Goal: Complete application form

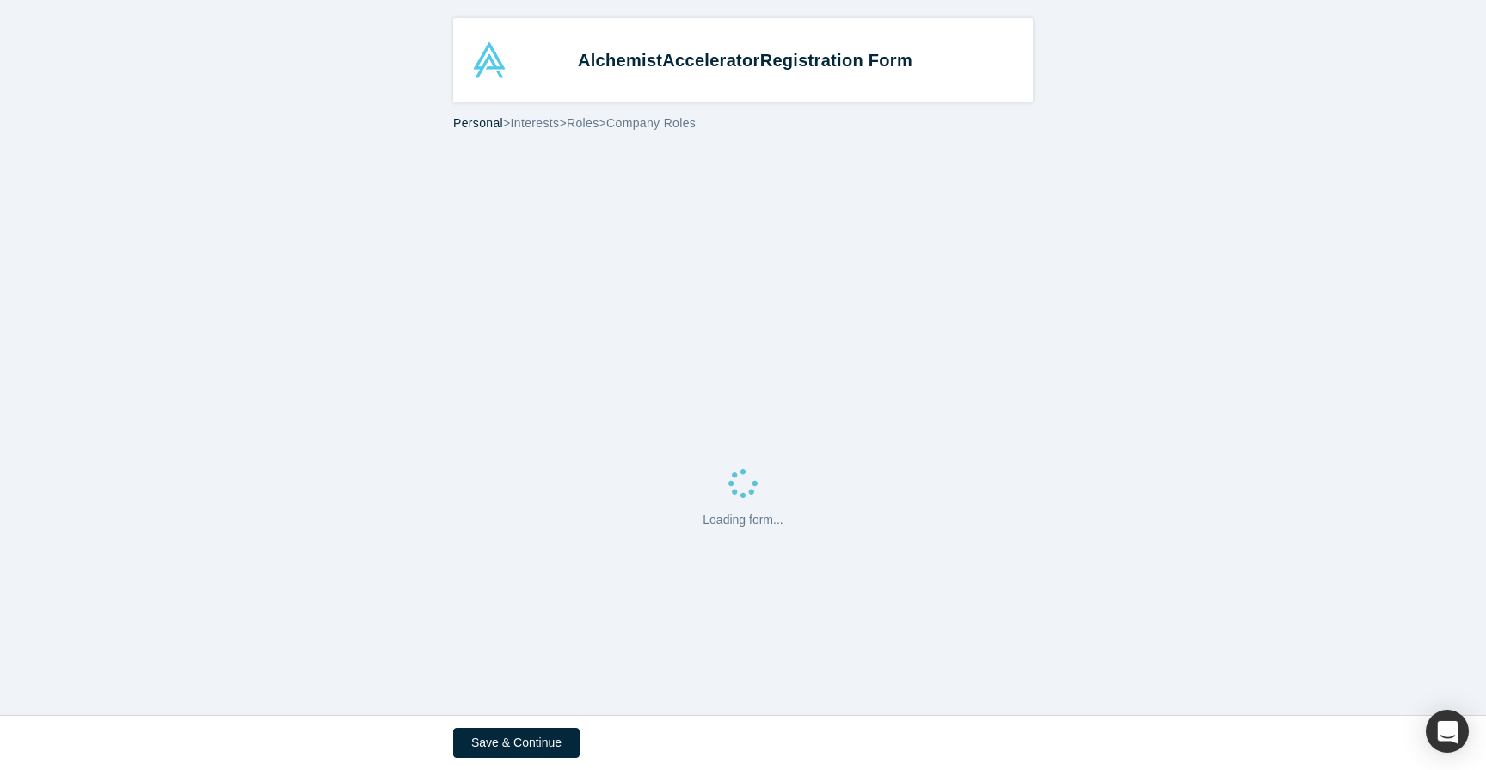
select select "US"
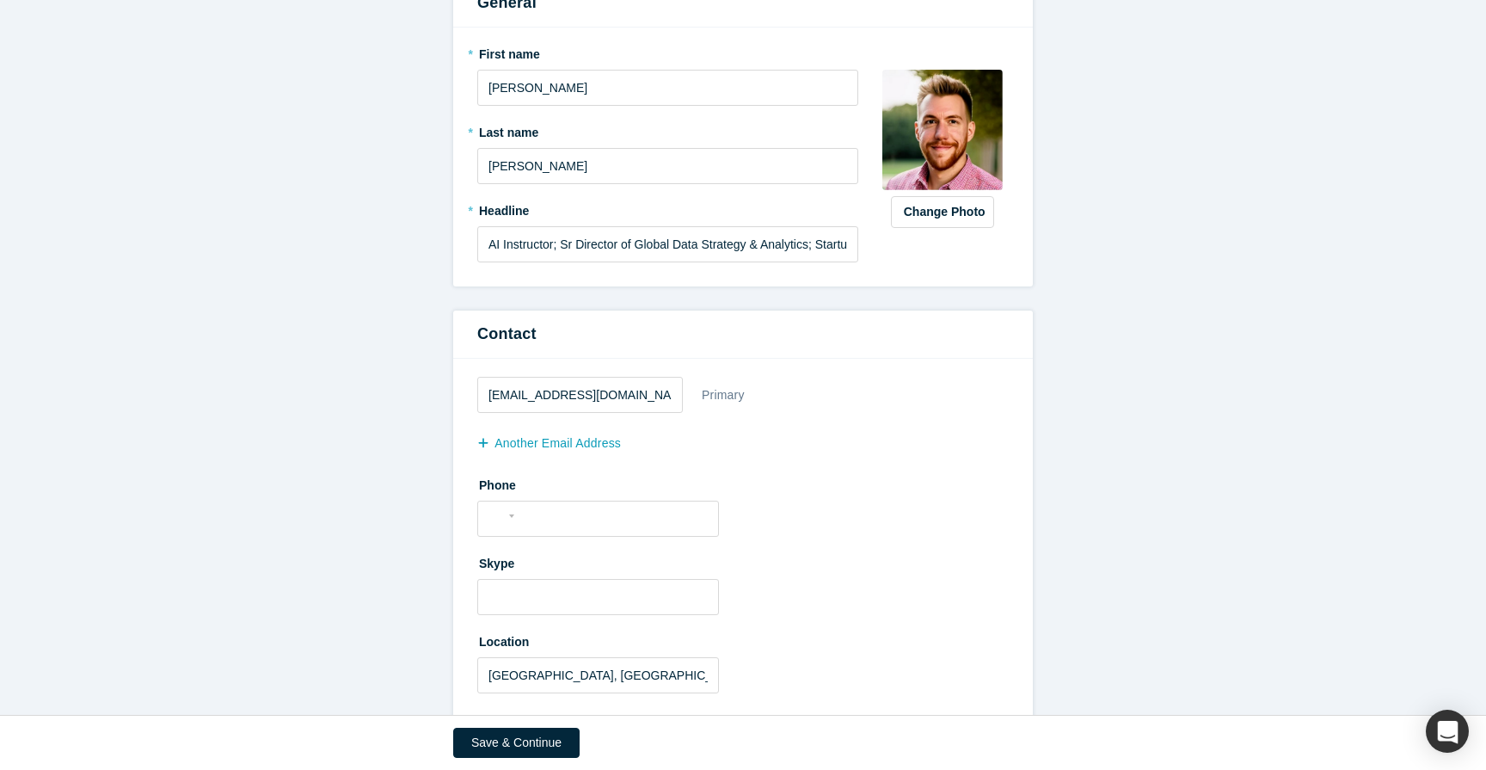
scroll to position [202, 0]
click at [574, 518] on input "tel" at bounding box center [613, 515] width 188 height 25
type input "[PHONE_NUMBER]"
click at [816, 565] on label "Skype" at bounding box center [742, 560] width 531 height 24
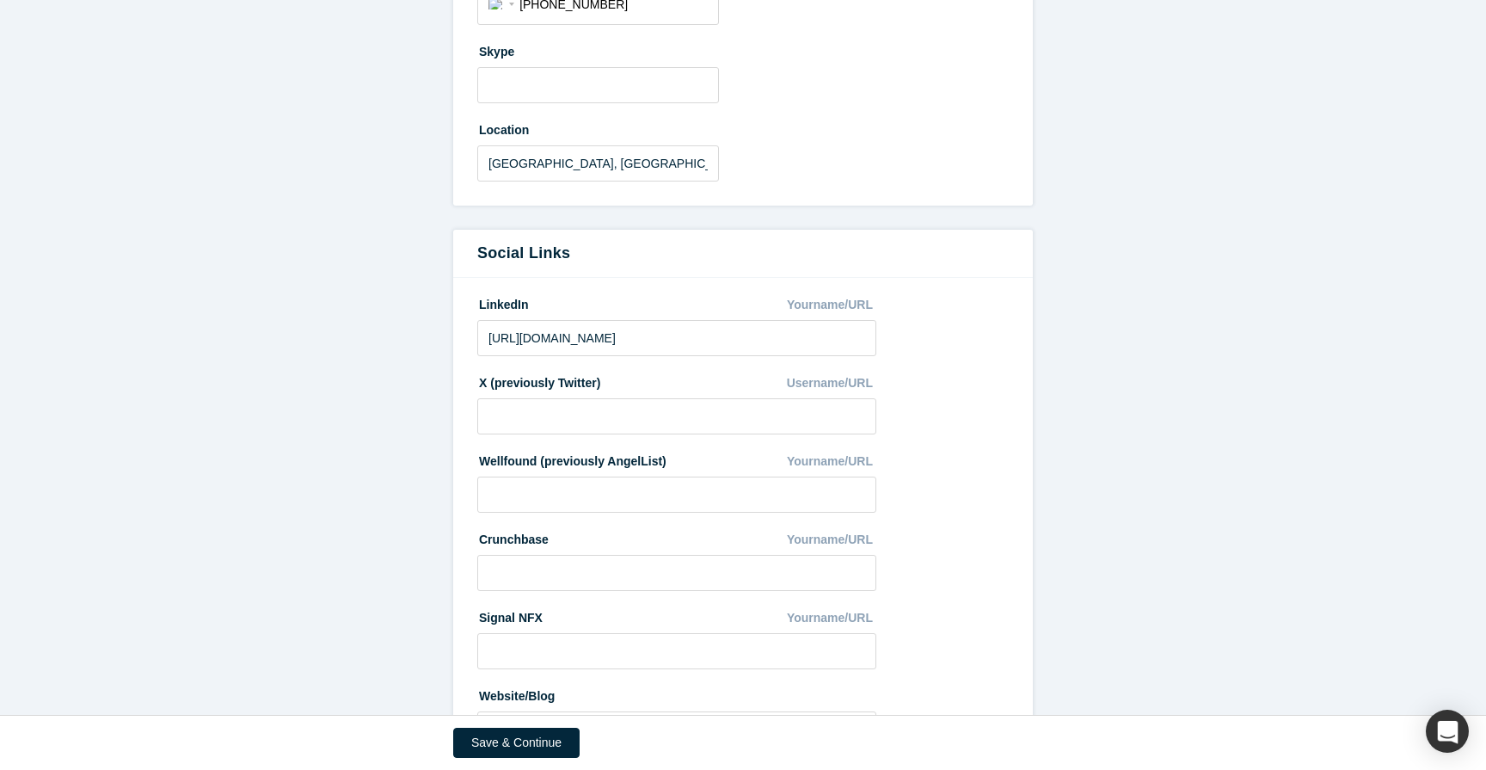
scroll to position [794, 0]
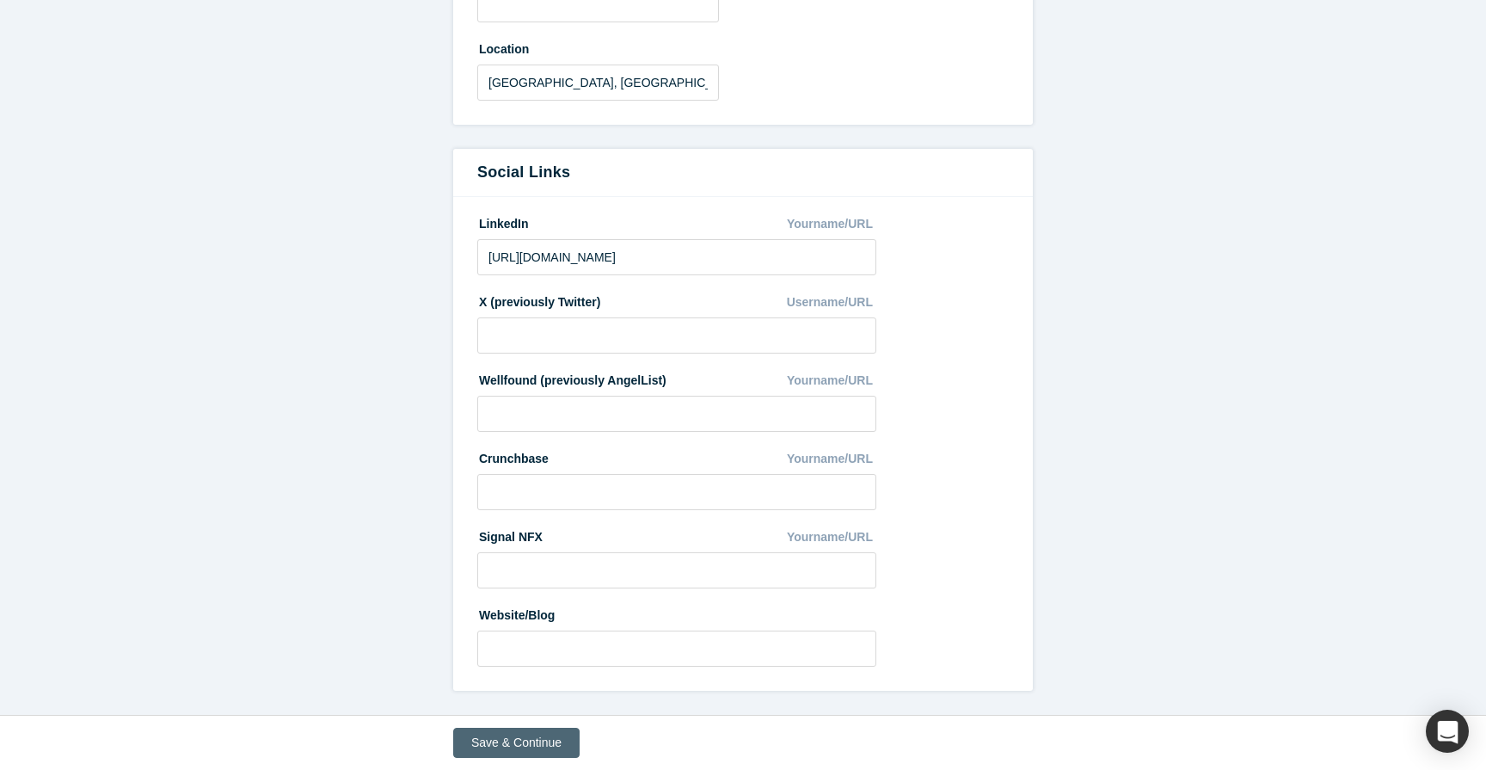
click at [548, 739] on button "Save & Continue" at bounding box center [516, 743] width 126 height 30
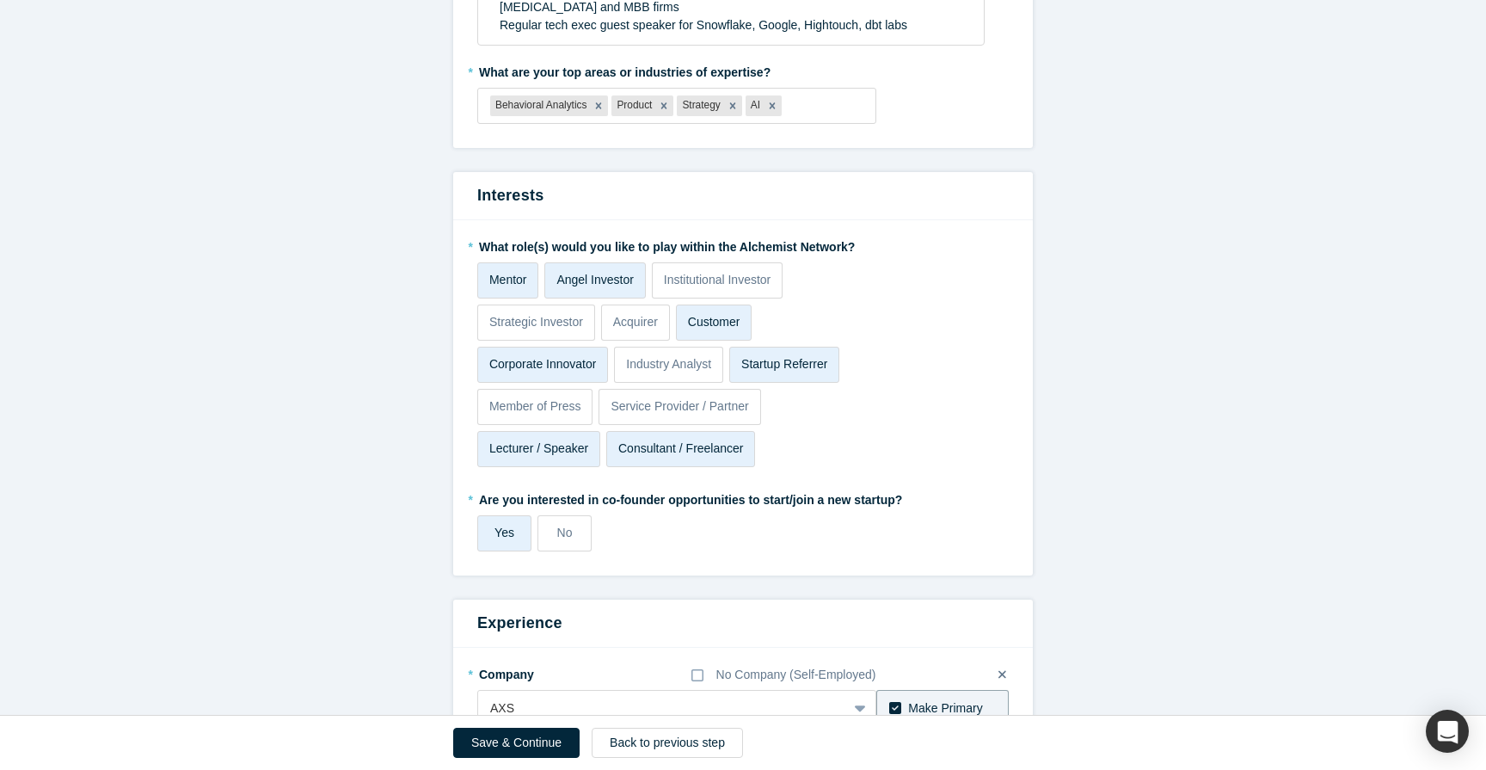
scroll to position [0, 0]
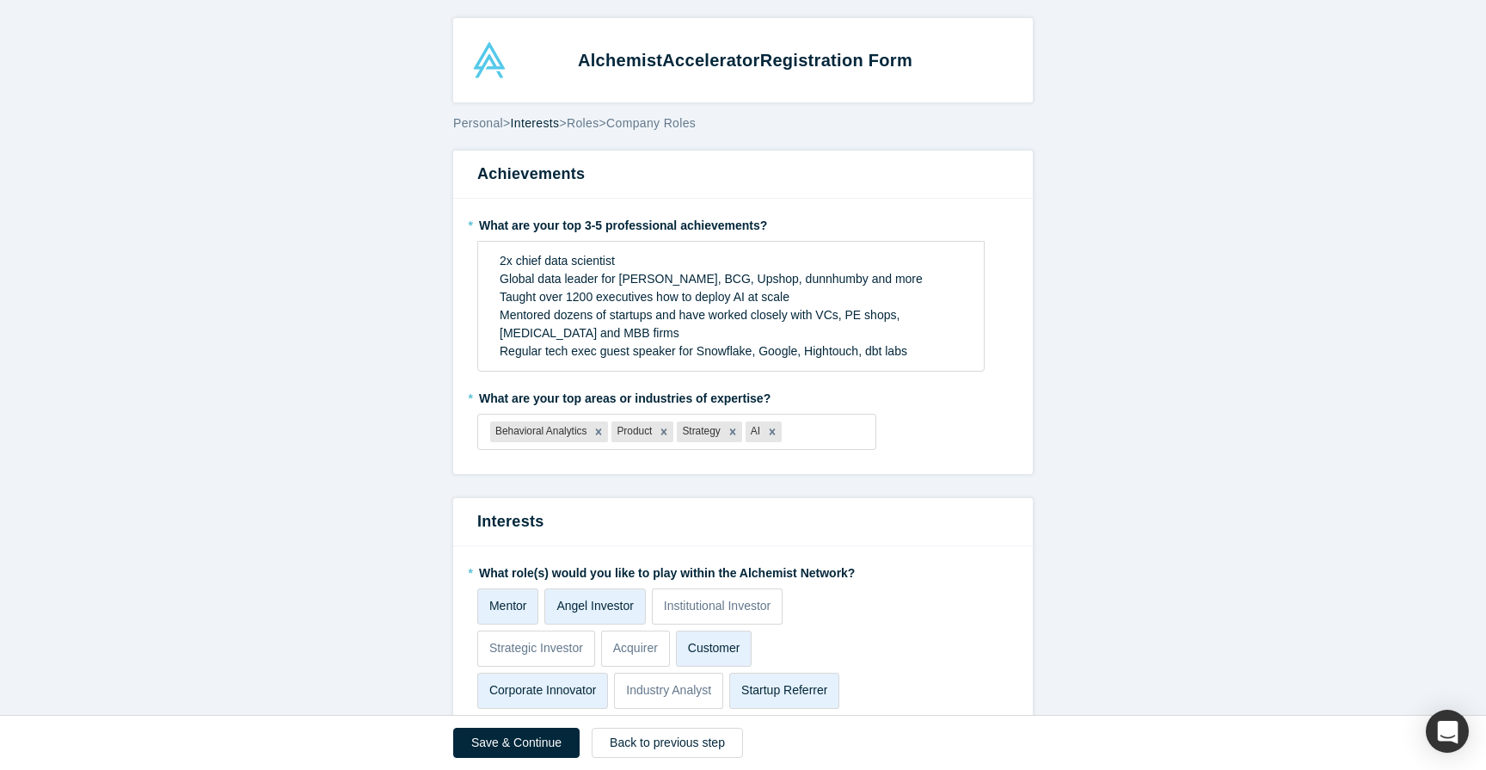
click at [489, 125] on span "Personal" at bounding box center [478, 123] width 50 height 14
click at [482, 125] on span "Personal" at bounding box center [478, 123] width 50 height 14
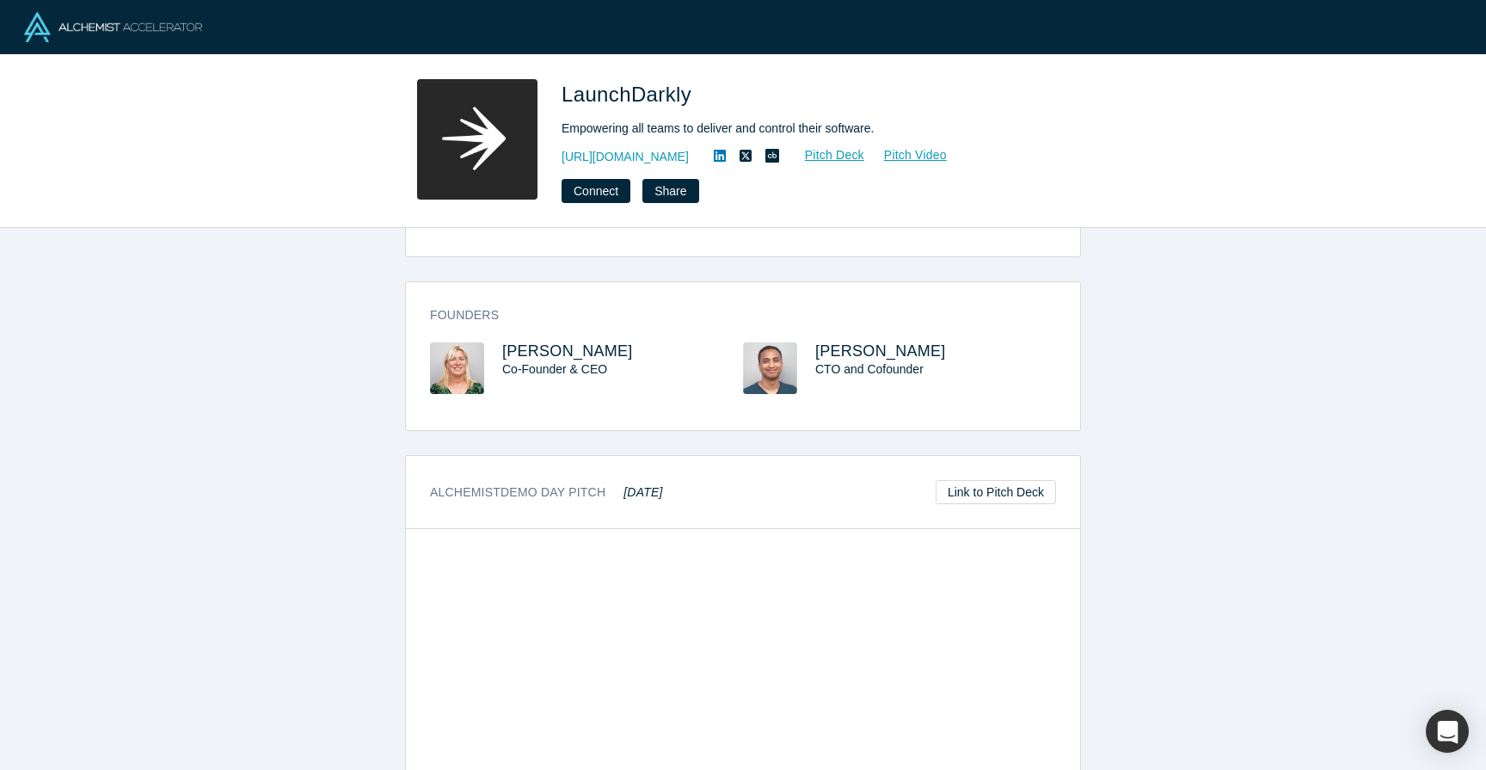
scroll to position [292, 0]
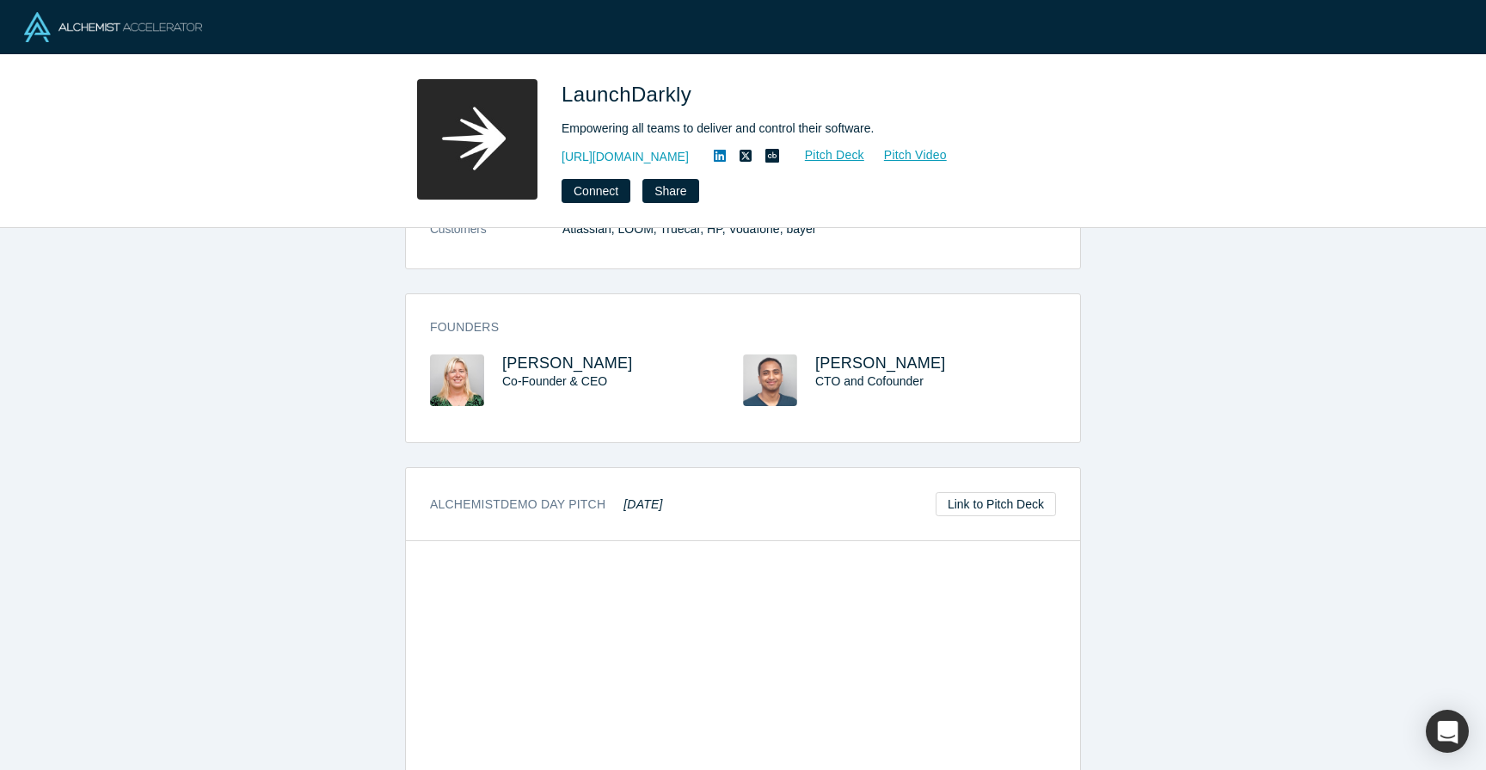
click at [103, 29] on img at bounding box center [113, 27] width 178 height 30
